Goal: Information Seeking & Learning: Learn about a topic

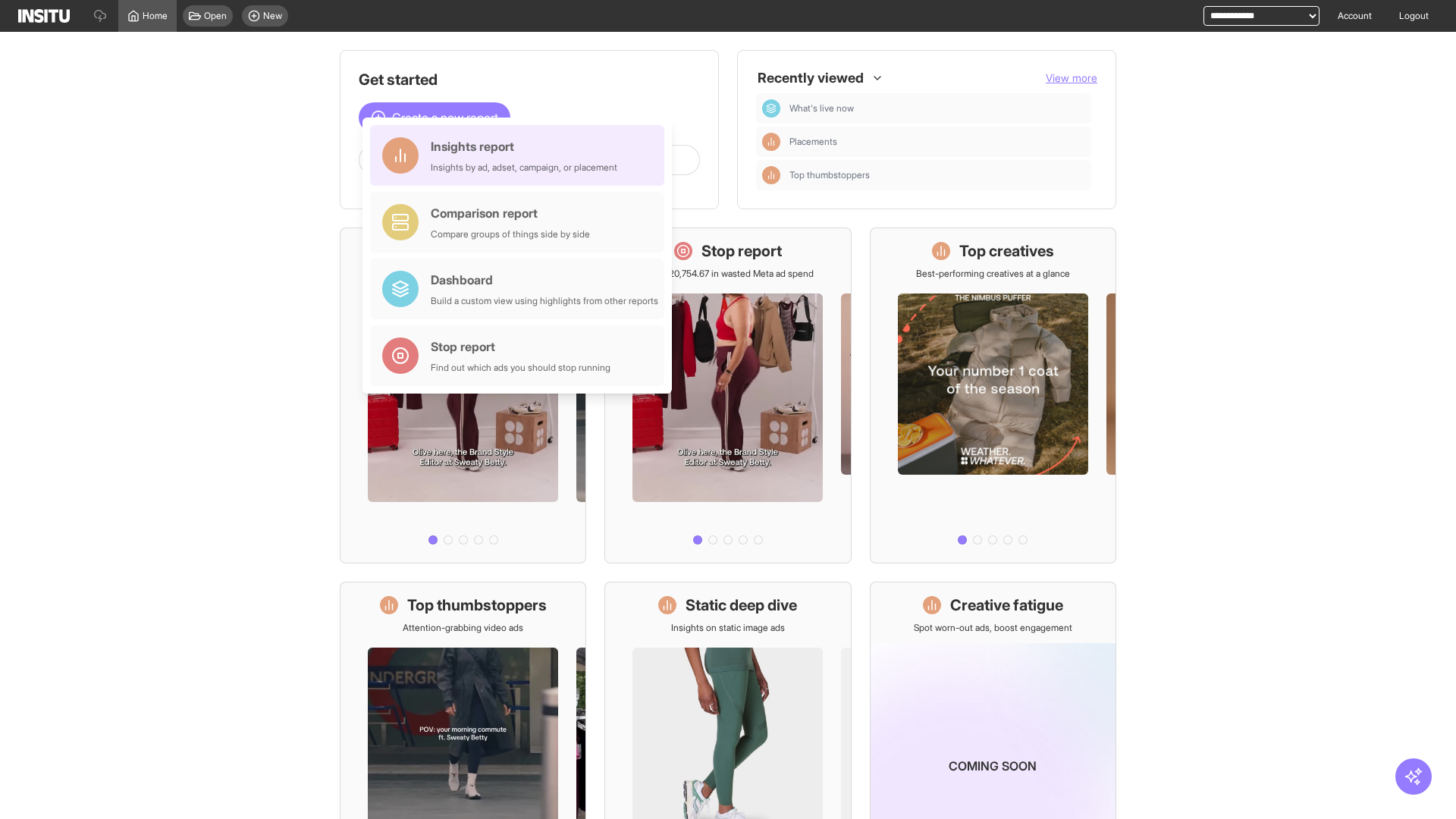
click at [521, 155] on div "Insights report Insights by ad, adset, campaign, or placement" at bounding box center [524, 155] width 187 height 36
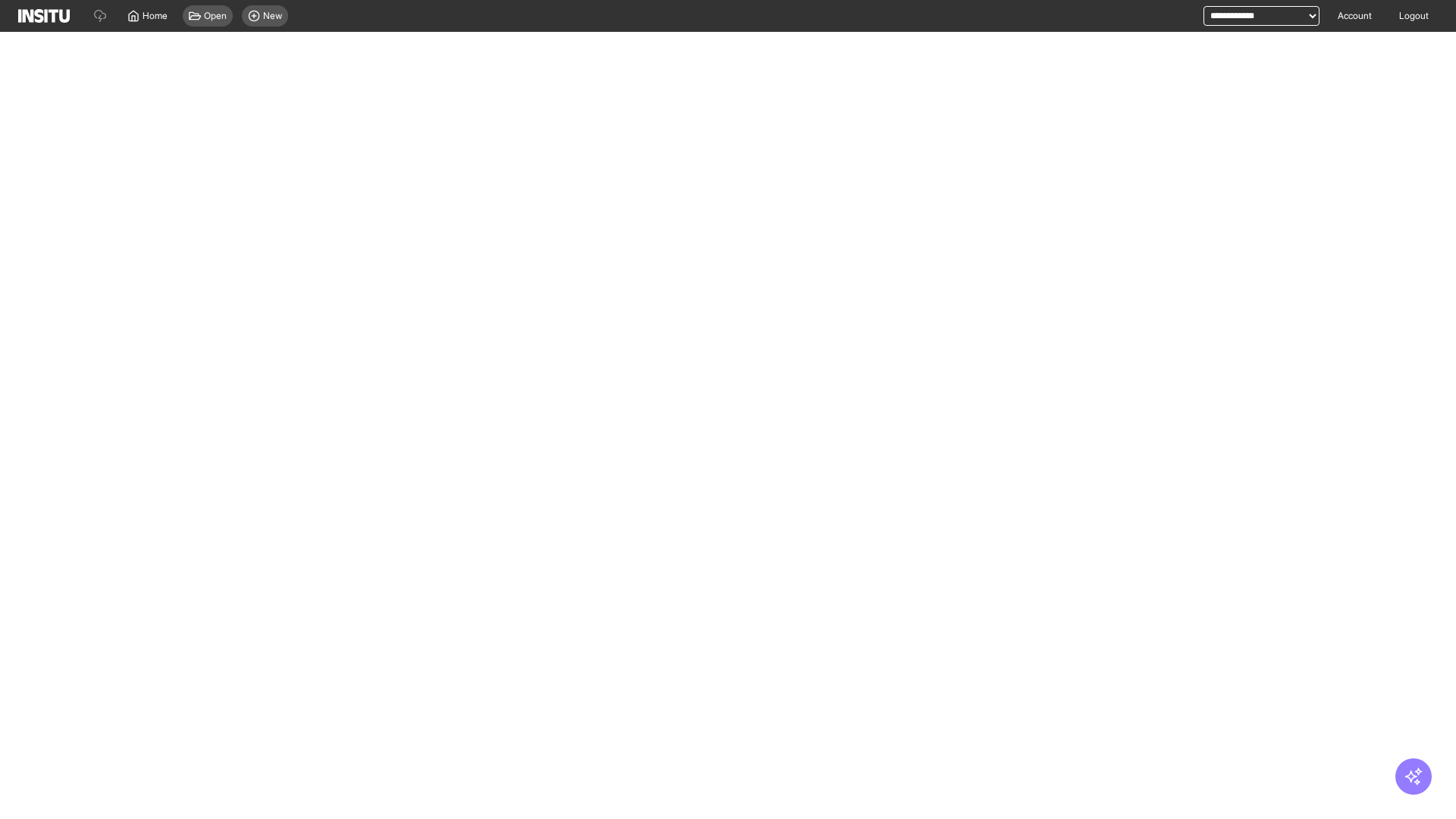
select select "**"
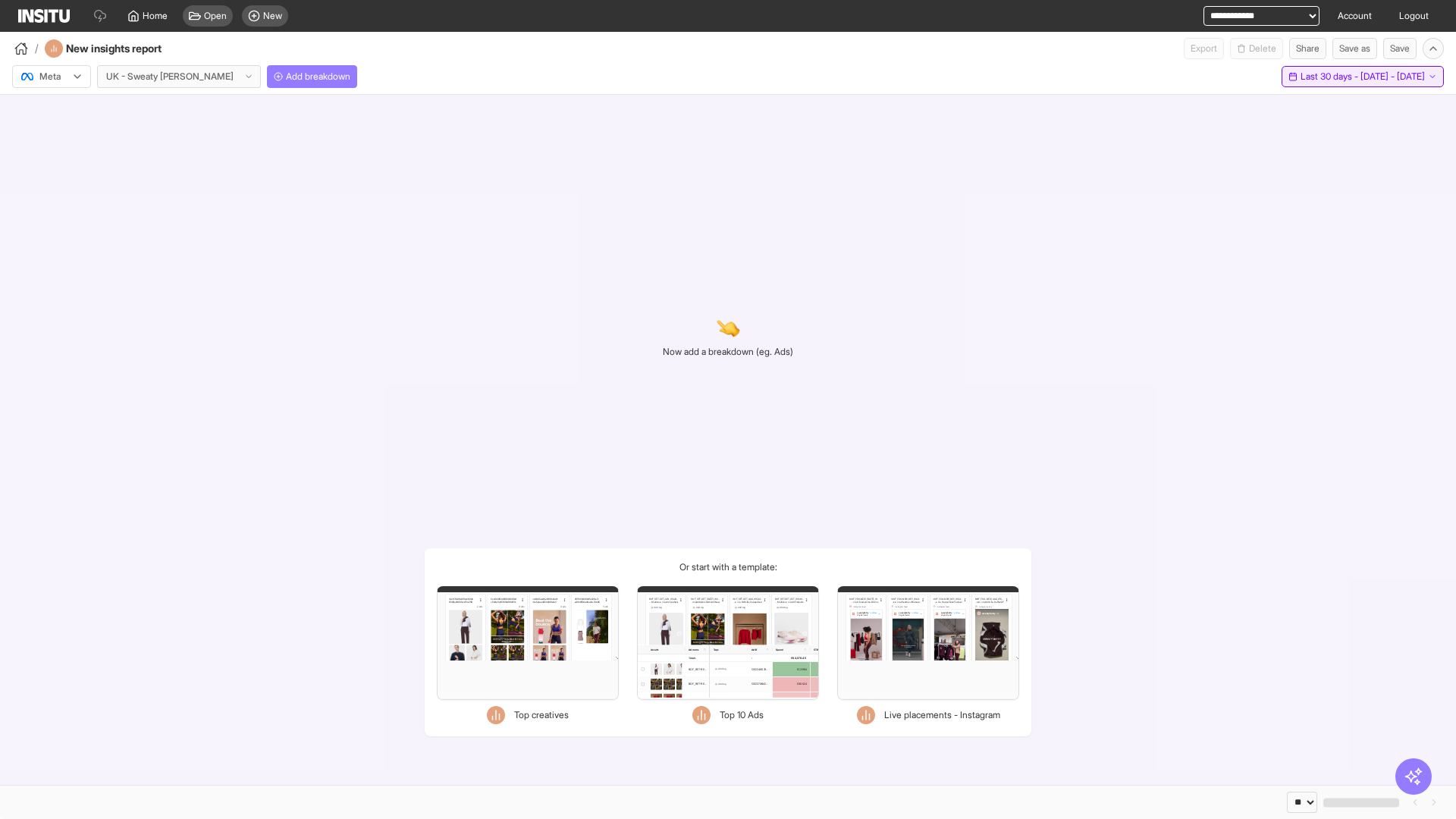
click at [1329, 76] on span "Last 30 days - [DATE] - [DATE]" at bounding box center [1363, 76] width 125 height 12
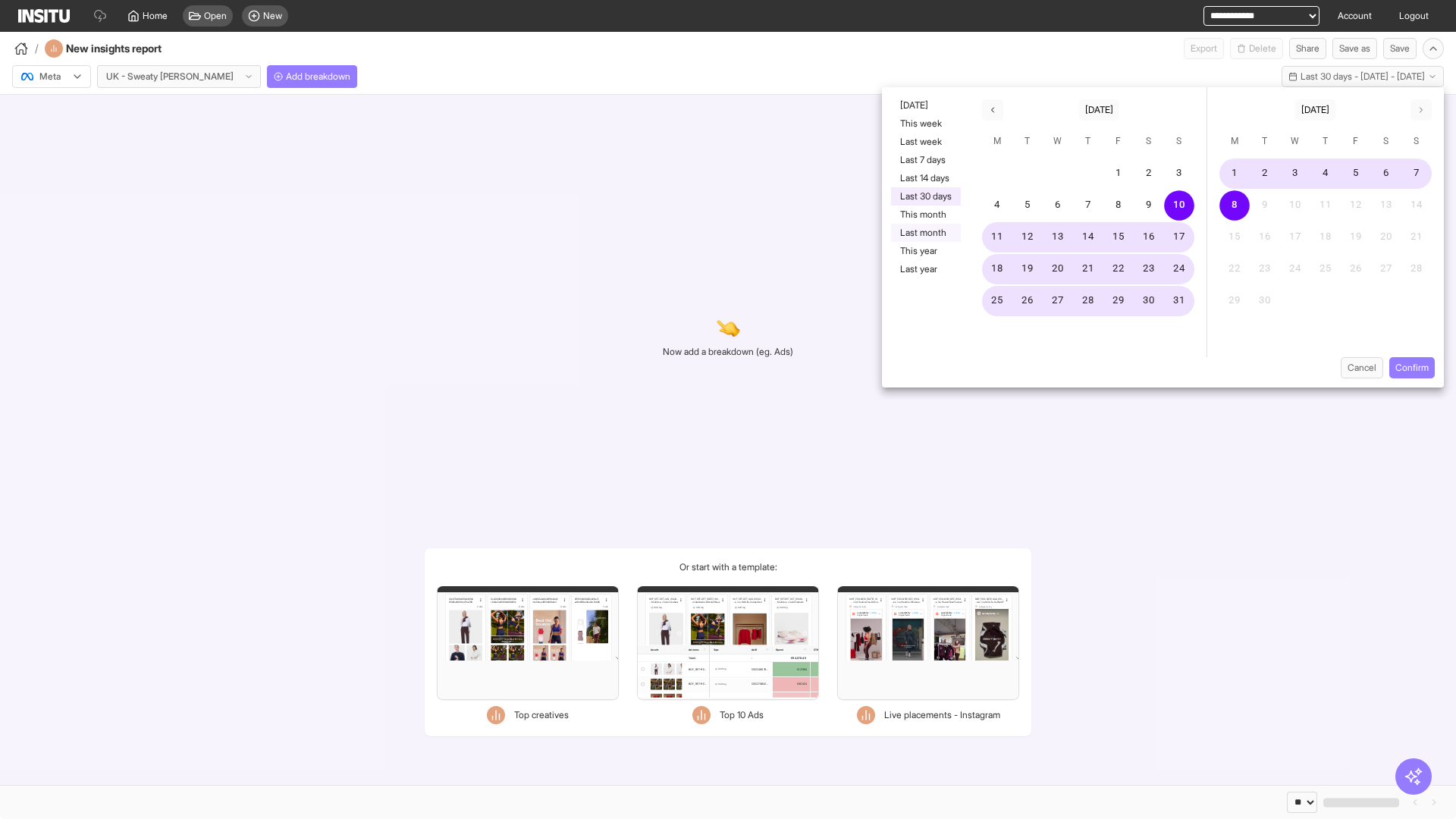
click at [925, 233] on button "Last month" at bounding box center [925, 233] width 70 height 19
